Goal: Task Accomplishment & Management: Complete application form

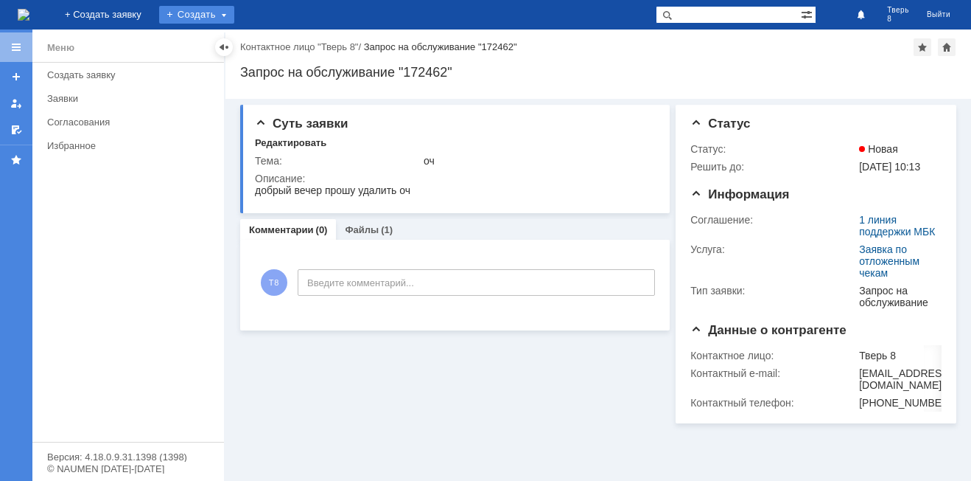
click at [234, 15] on div "Создать" at bounding box center [196, 15] width 75 height 18
click at [274, 41] on link "Заявка" at bounding box center [218, 44] width 112 height 18
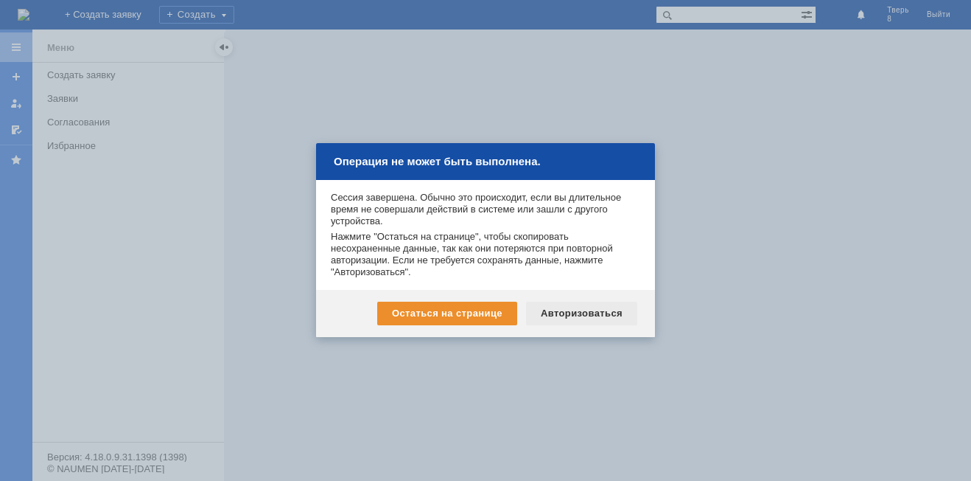
click at [557, 313] on div "Авторизоваться" at bounding box center [581, 313] width 111 height 24
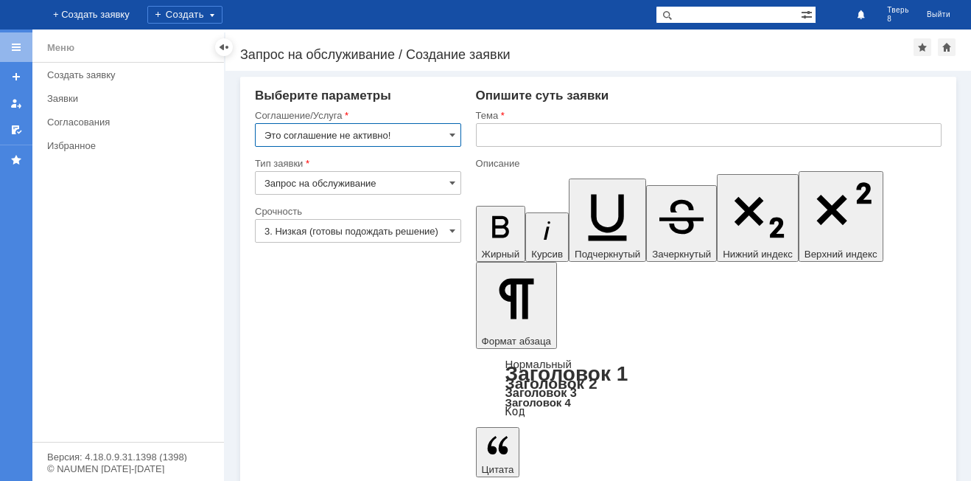
click at [423, 136] on input "Это соглашение не активно!" at bounding box center [358, 135] width 206 height 24
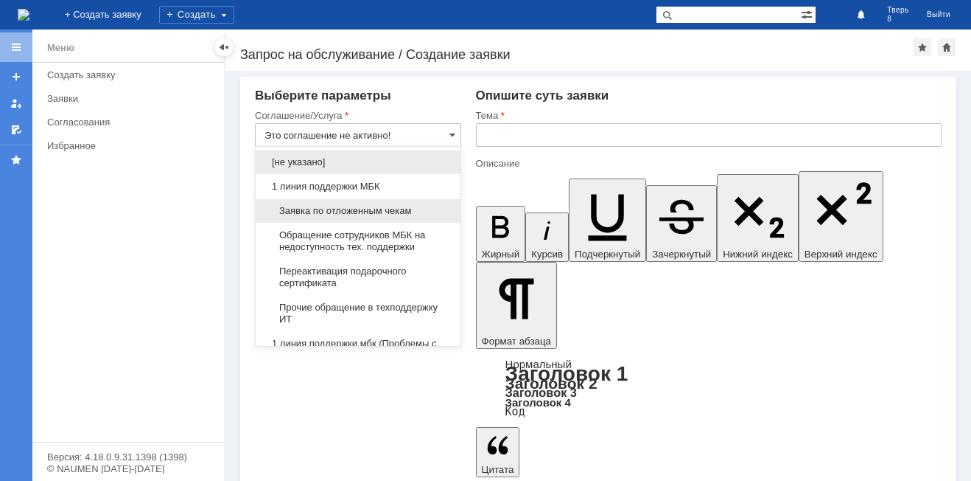
click at [408, 209] on span "Заявка по отложенным чекам" at bounding box center [358, 211] width 187 height 12
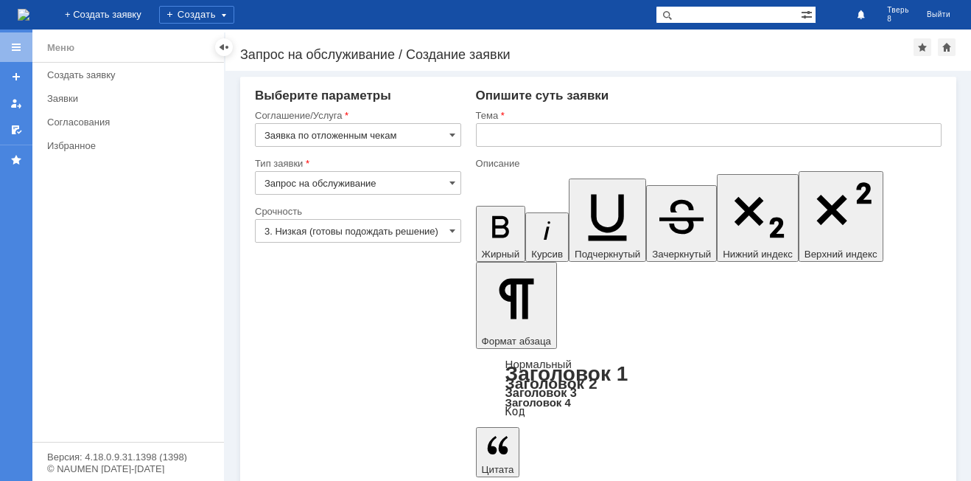
type input "Заявка по отложенным чекам"
